Goal: Task Accomplishment & Management: Use online tool/utility

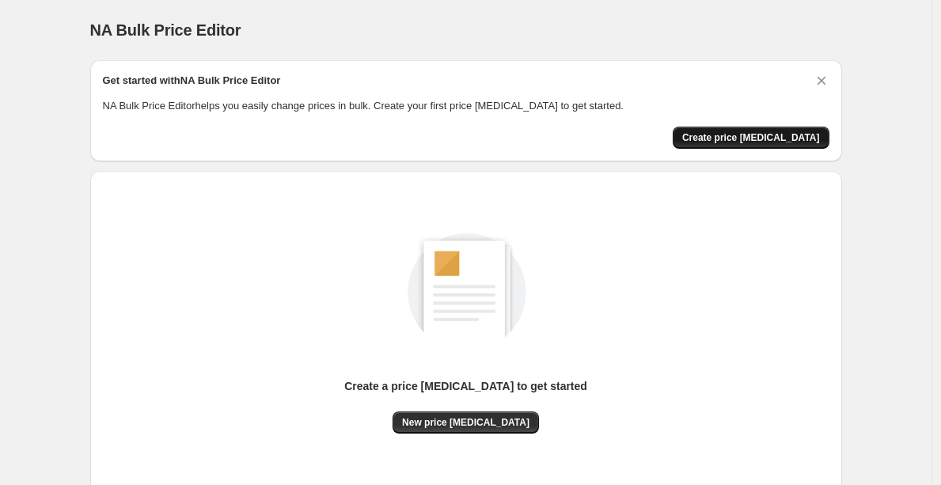
click at [762, 132] on span "Create price [MEDICAL_DATA]" at bounding box center [751, 137] width 138 height 13
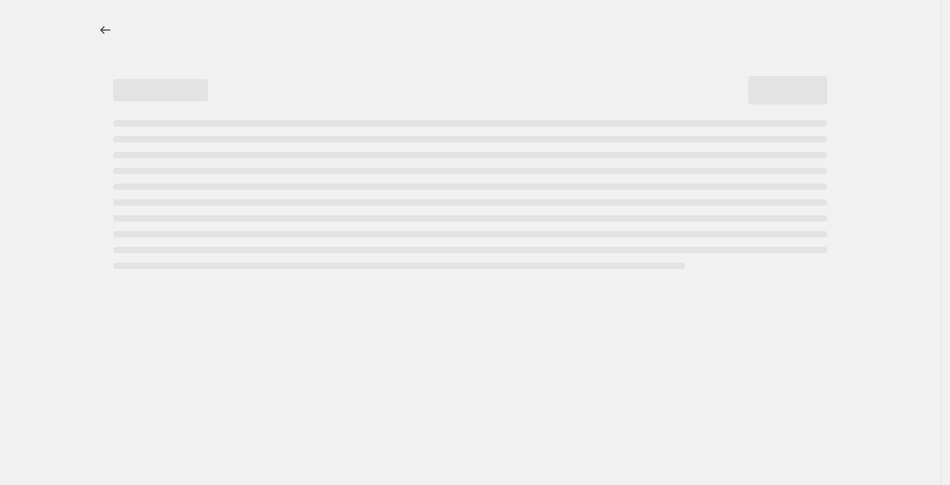
select select "percentage"
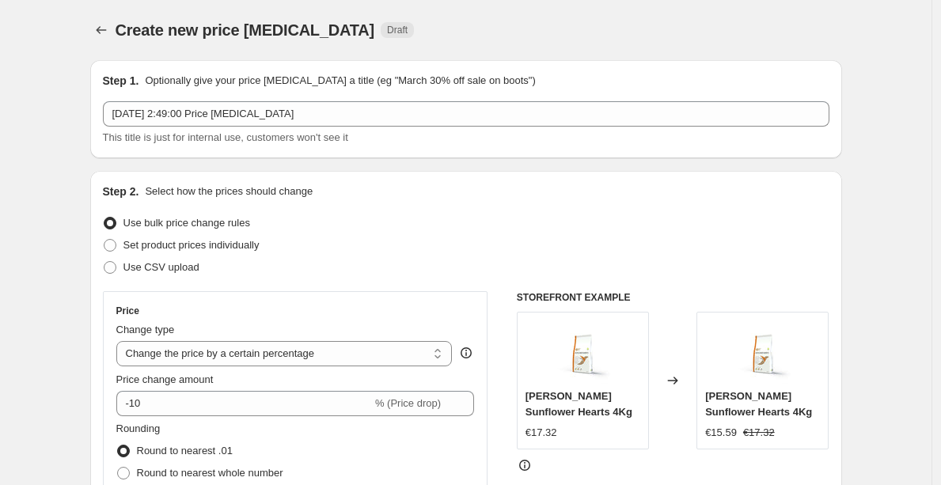
scroll to position [336, 0]
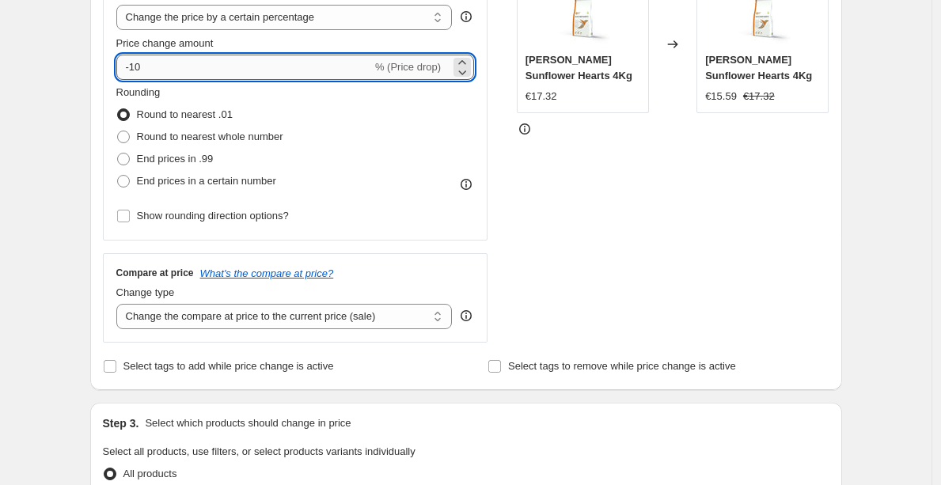
click at [177, 55] on input "-10" at bounding box center [244, 67] width 256 height 25
click at [188, 72] on input "-10" at bounding box center [244, 67] width 256 height 25
type input "-1"
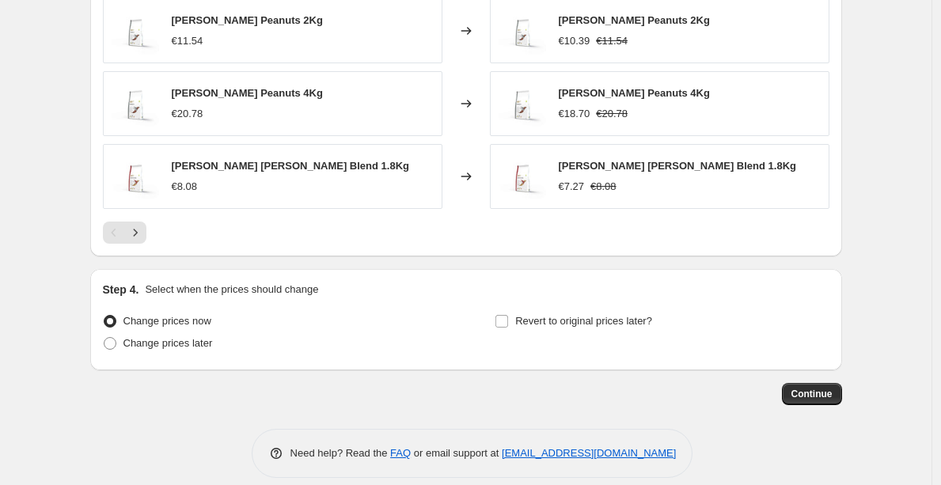
scroll to position [1097, 0]
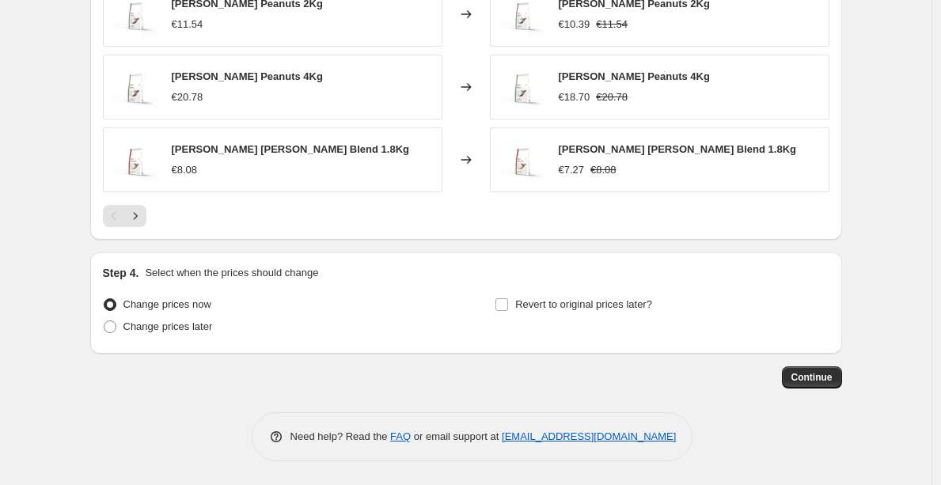
type input "-60"
click at [792, 370] on button "Continue" at bounding box center [812, 377] width 60 height 22
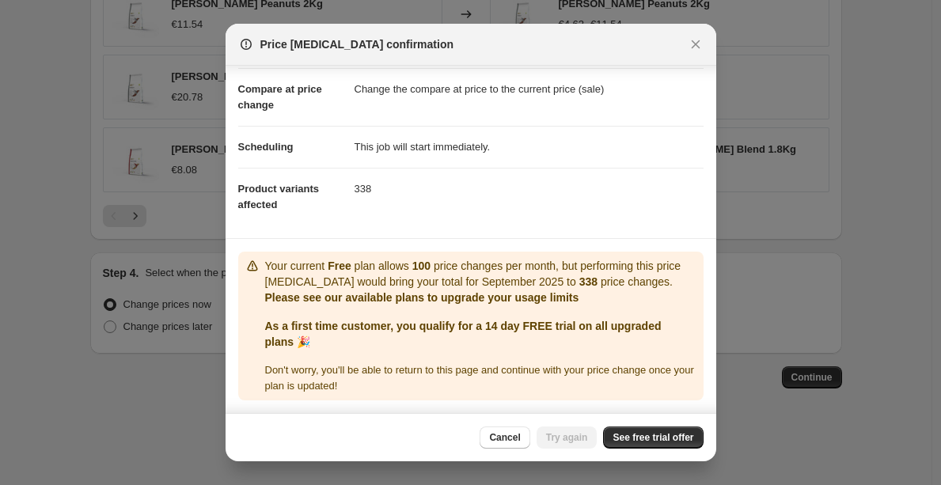
scroll to position [83, 0]
click at [628, 439] on span "See free trial offer" at bounding box center [653, 437] width 81 height 13
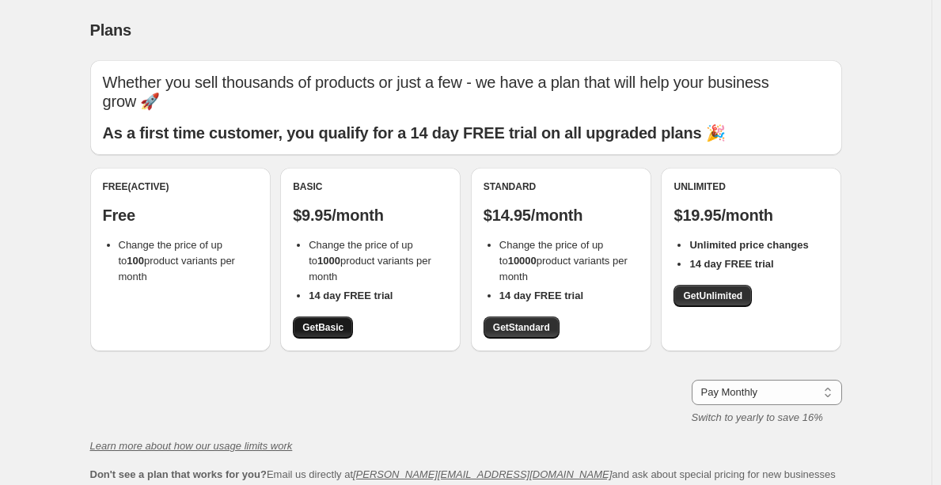
click at [351, 317] on link "Get Basic" at bounding box center [323, 328] width 60 height 22
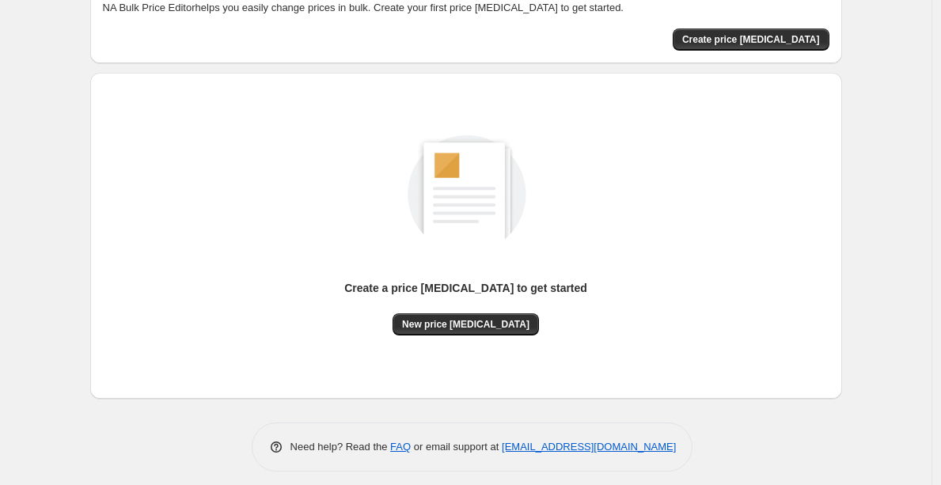
scroll to position [108, 0]
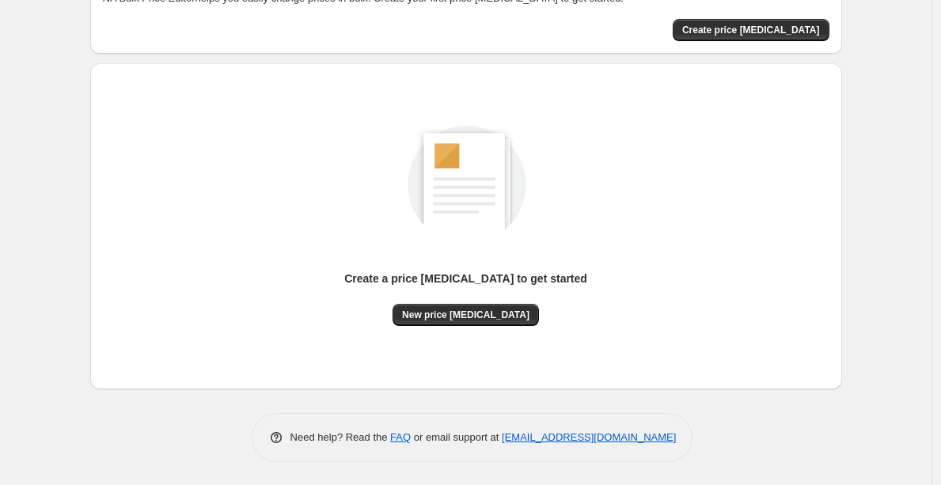
click at [483, 302] on div "Create a price [MEDICAL_DATA] to get started" at bounding box center [465, 287] width 243 height 33
click at [483, 304] on button "New price [MEDICAL_DATA]" at bounding box center [466, 315] width 146 height 22
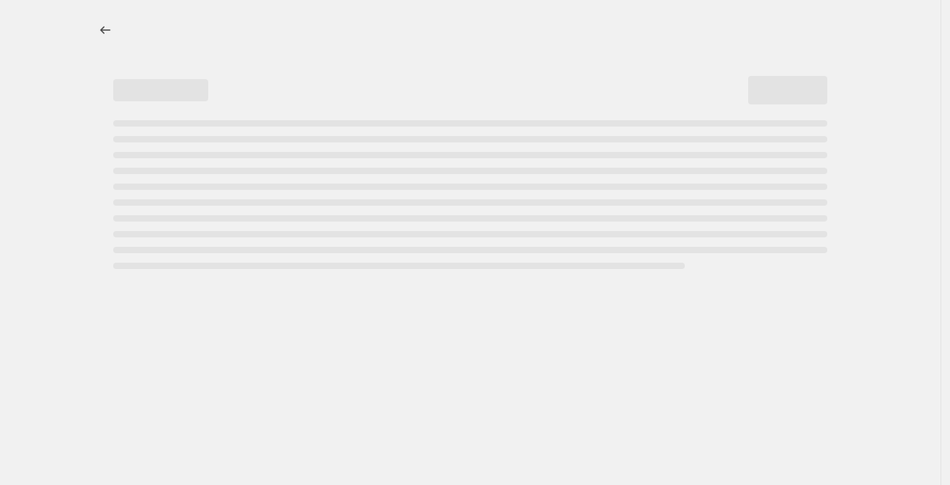
select select "percentage"
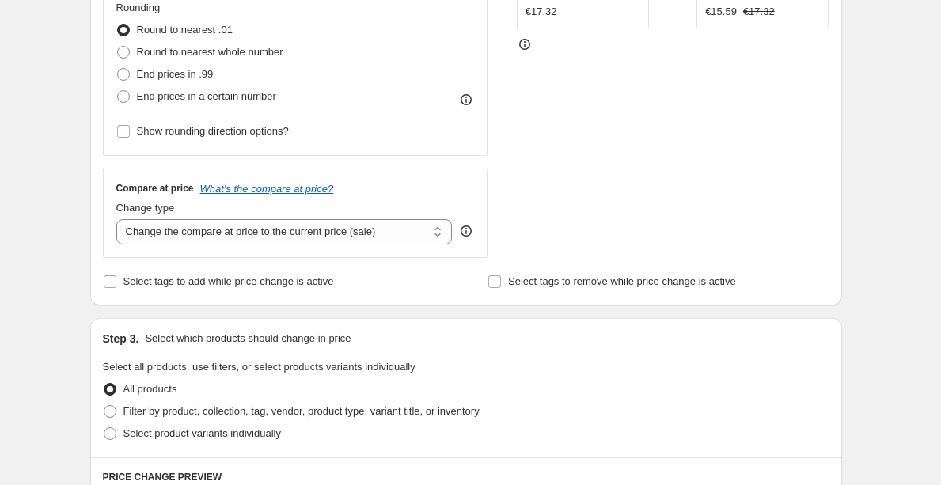
scroll to position [66, 0]
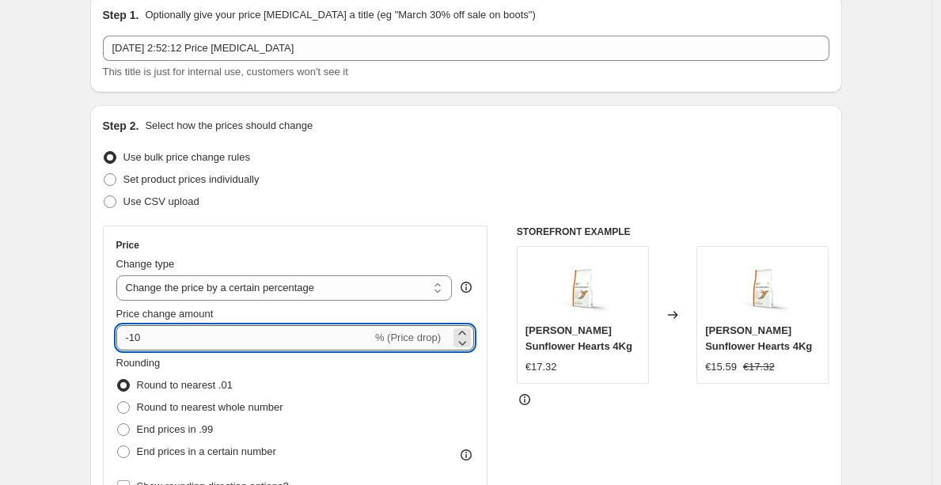
click at [291, 340] on input "-10" at bounding box center [244, 337] width 256 height 25
type input "-1"
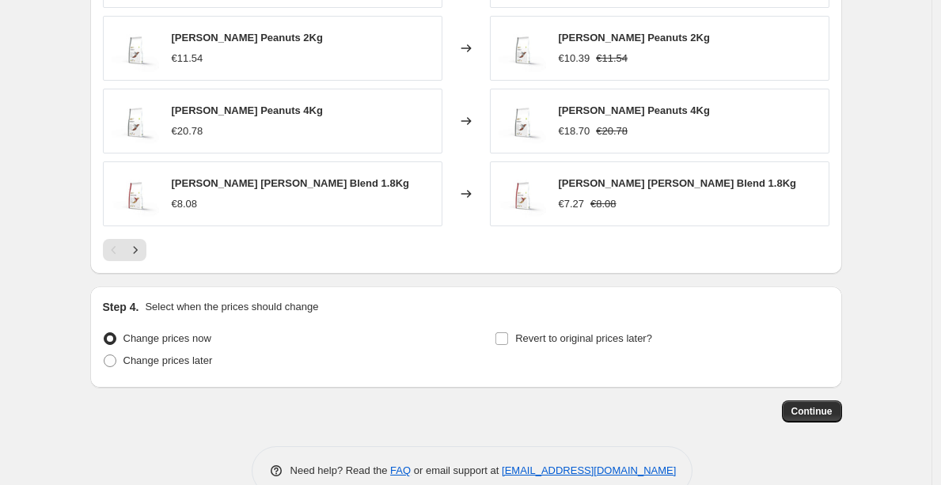
scroll to position [1097, 0]
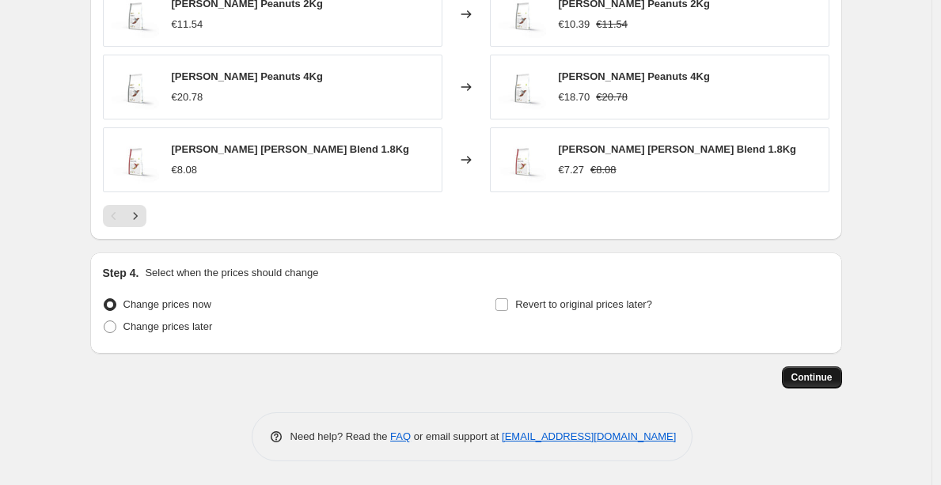
type input "-56"
click at [818, 372] on span "Continue" at bounding box center [812, 377] width 41 height 13
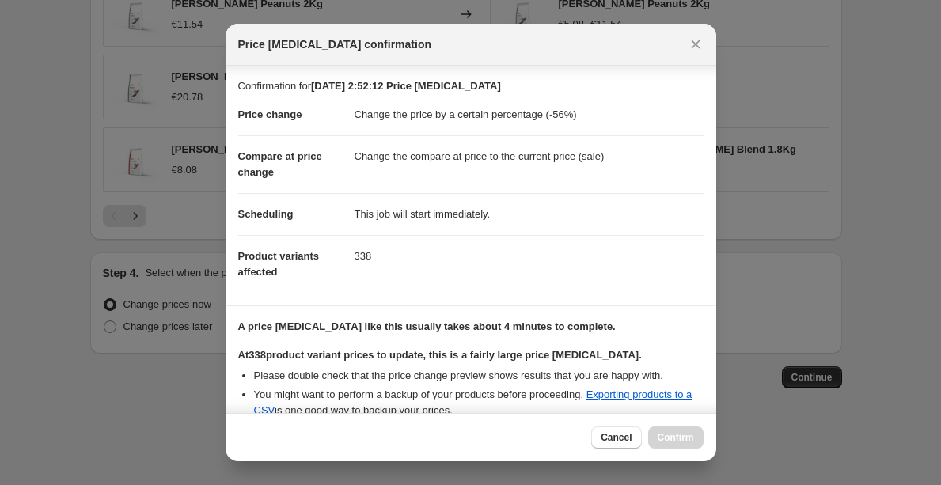
scroll to position [268, 0]
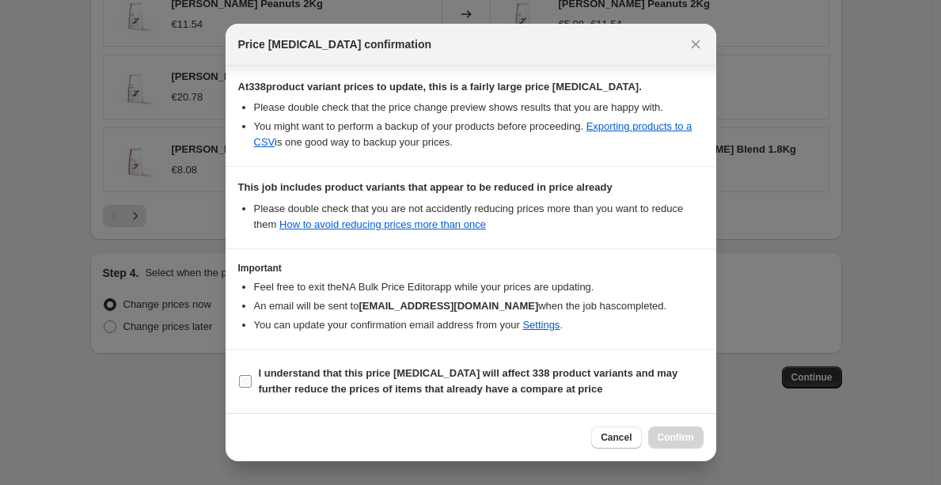
click at [386, 390] on b "I understand that this price change job will affect 338 product variants and ma…" at bounding box center [469, 381] width 420 height 28
click at [252, 388] on input "I understand that this price change job will affect 338 product variants and ma…" at bounding box center [245, 381] width 13 height 13
checkbox input "true"
click at [682, 432] on span "Confirm" at bounding box center [676, 437] width 36 height 13
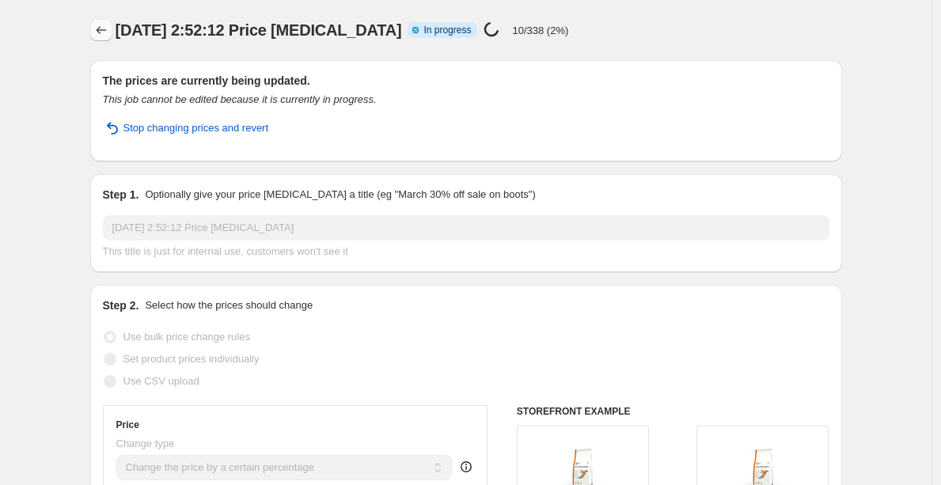
click at [109, 28] on icon "Price change jobs" at bounding box center [101, 30] width 16 height 16
